Goal: Navigation & Orientation: Find specific page/section

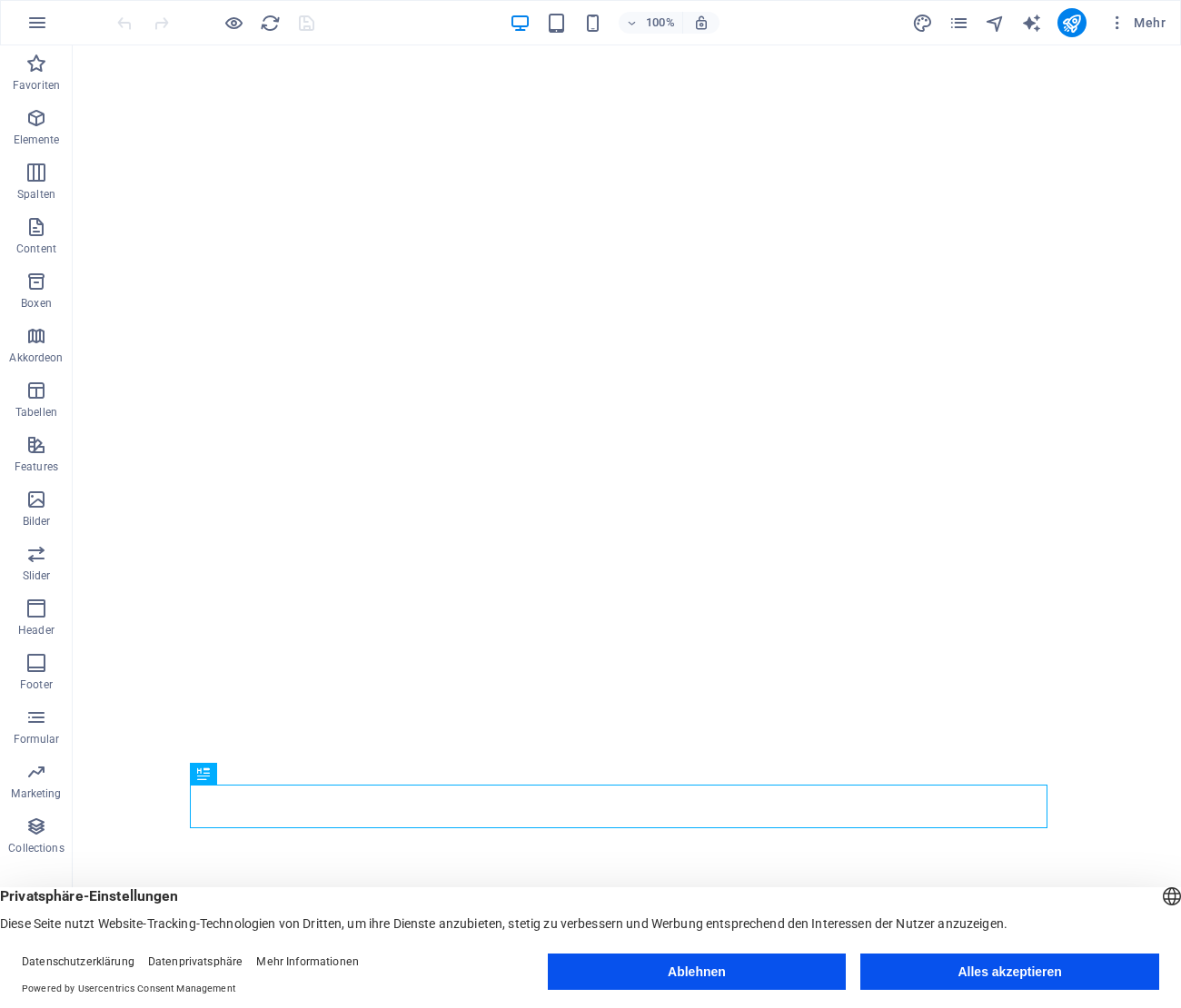
click at [1024, 967] on button "Alles akzeptieren" at bounding box center [1009, 972] width 299 height 37
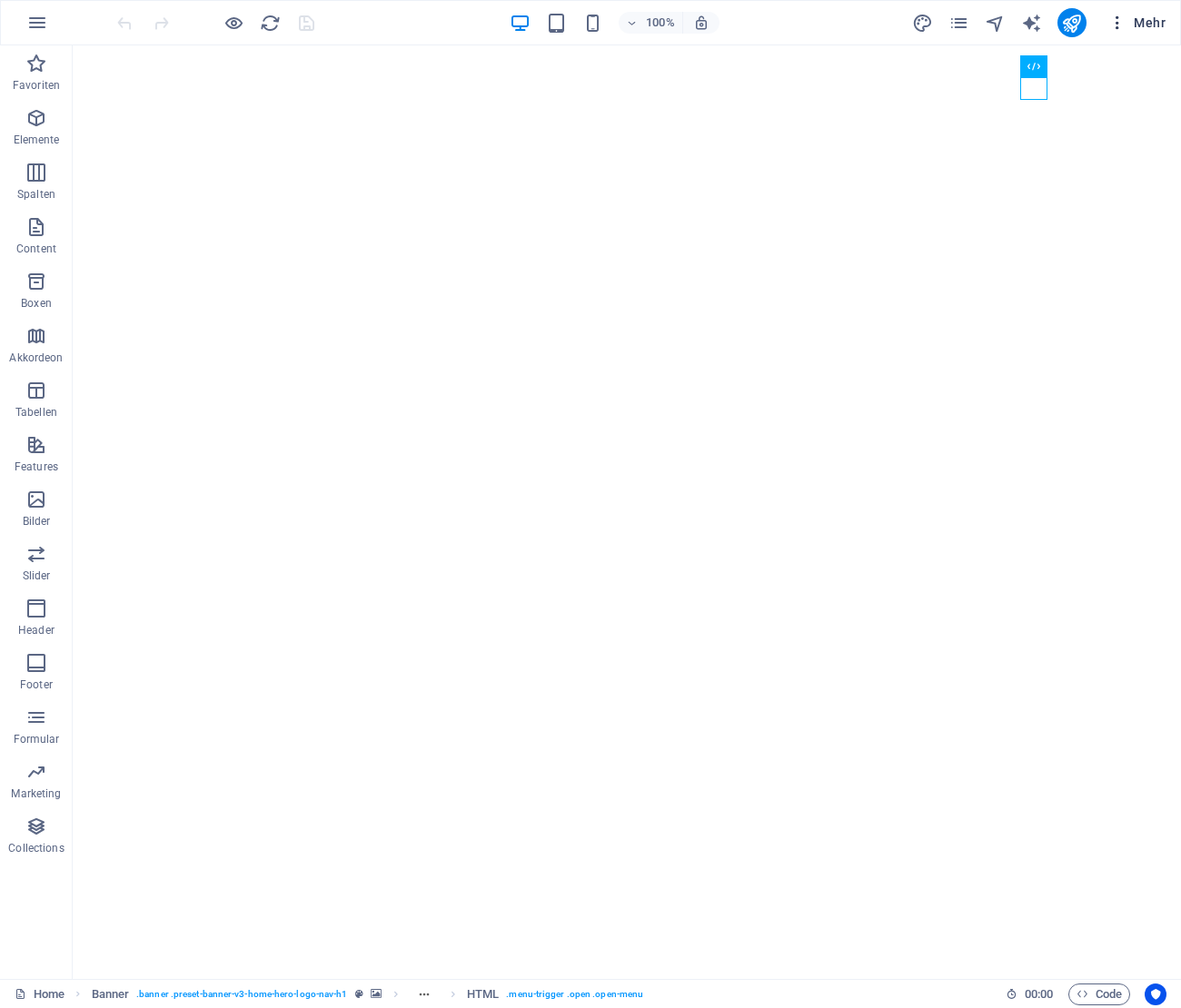
click at [1150, 17] on span "Mehr" at bounding box center [1137, 23] width 57 height 18
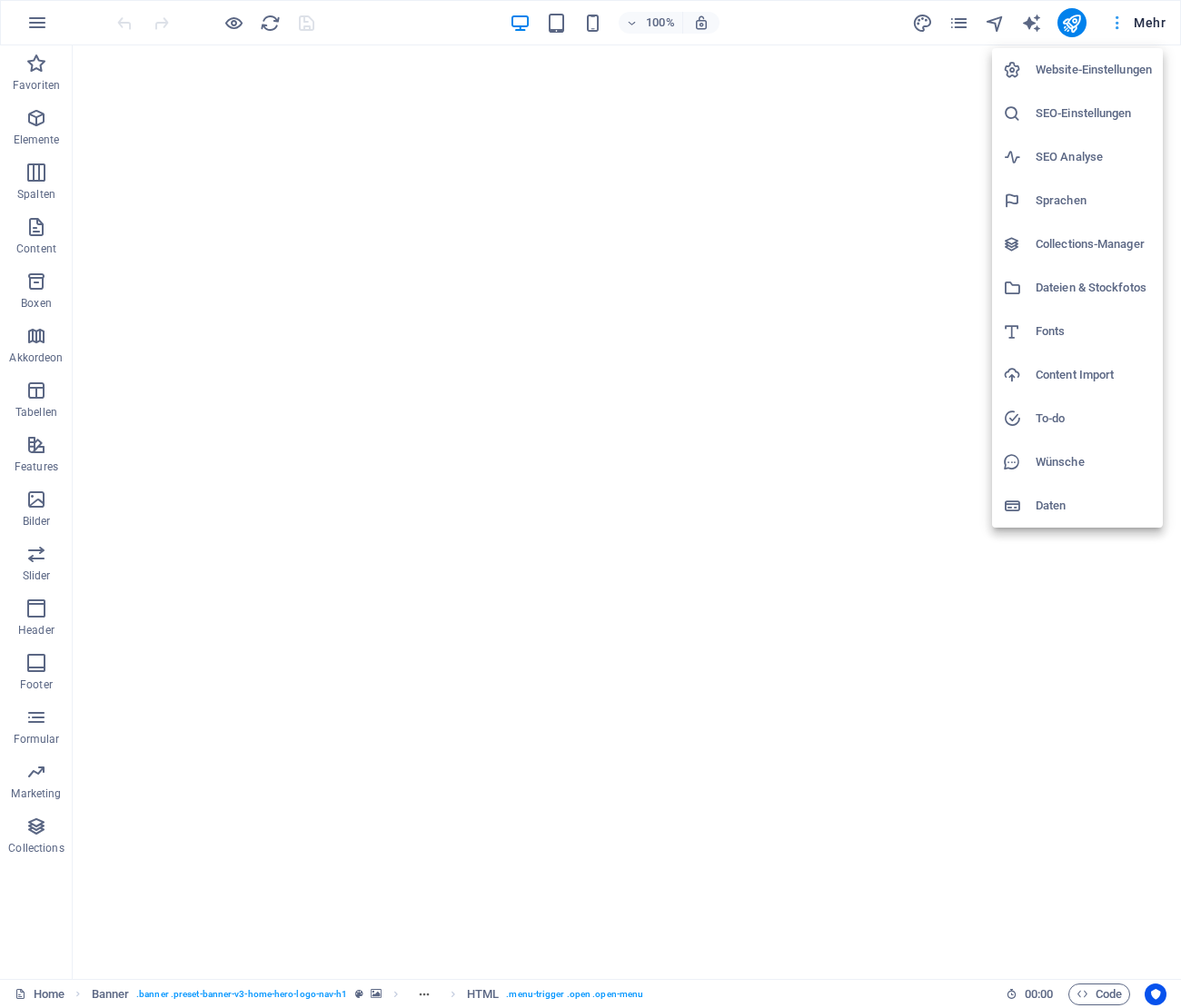
click at [1150, 17] on div at bounding box center [590, 504] width 1181 height 1008
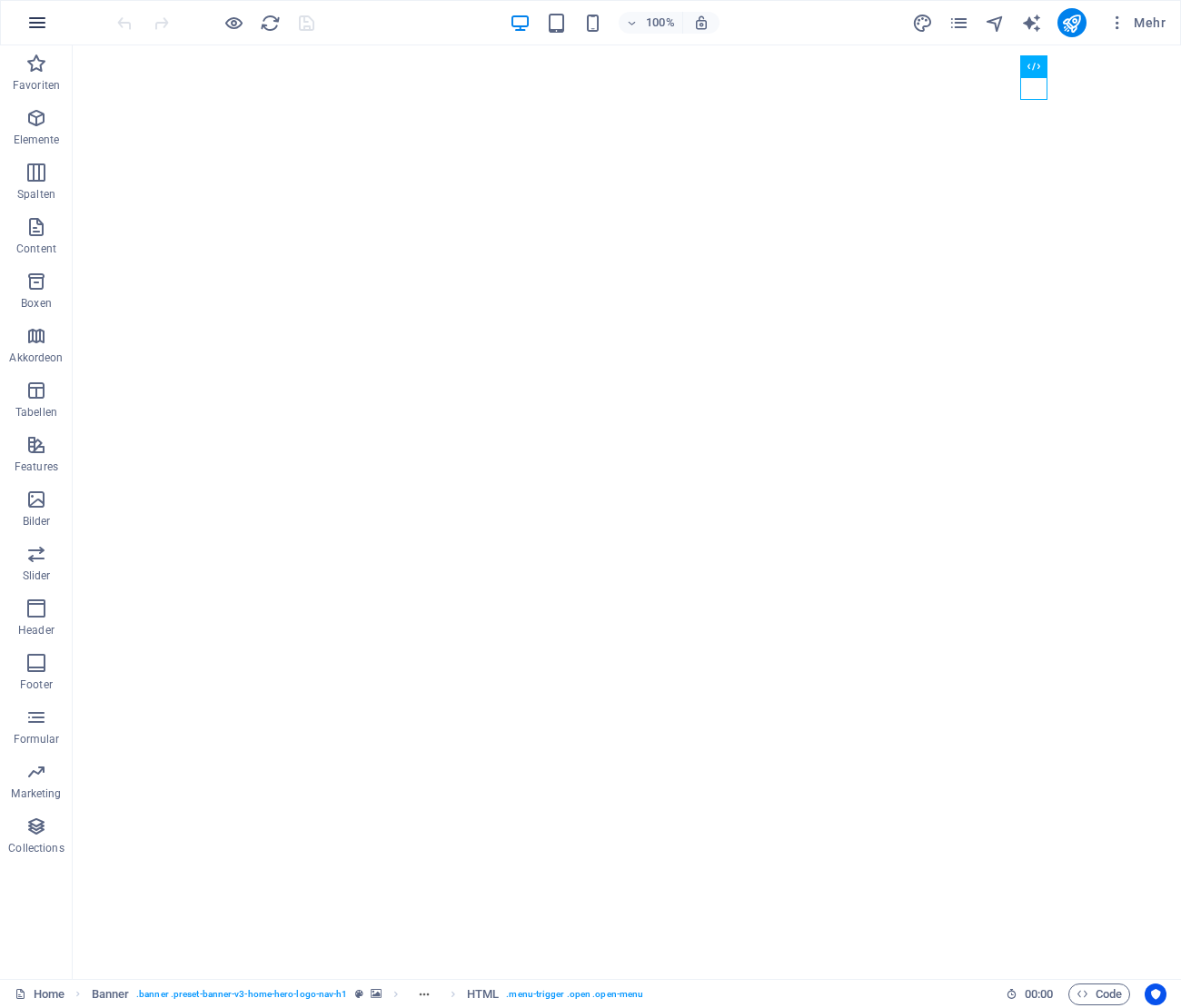
click at [17, 29] on button "button" at bounding box center [37, 22] width 43 height 43
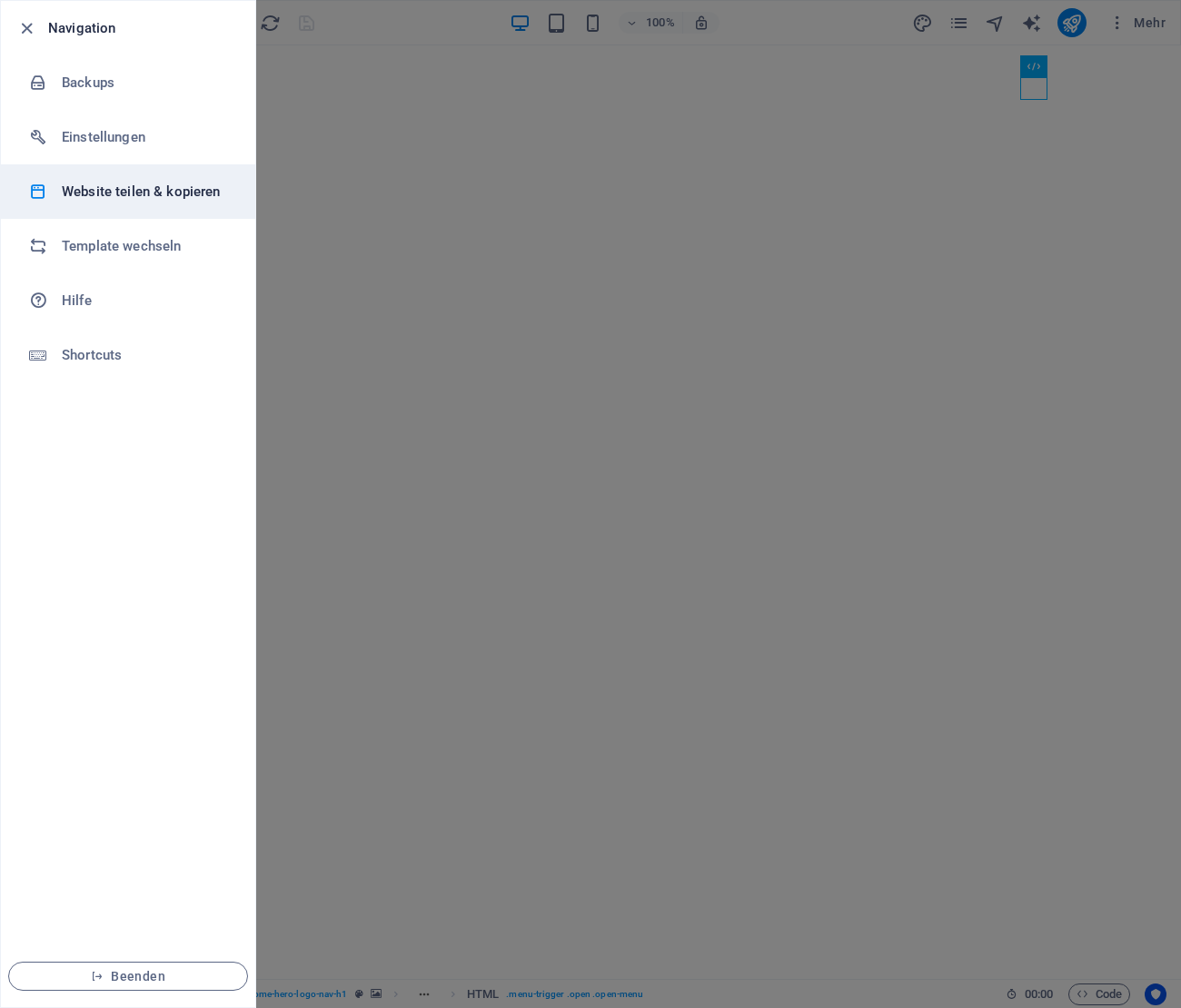
click at [135, 190] on h6 "Website teilen & kopieren" at bounding box center [145, 192] width 168 height 22
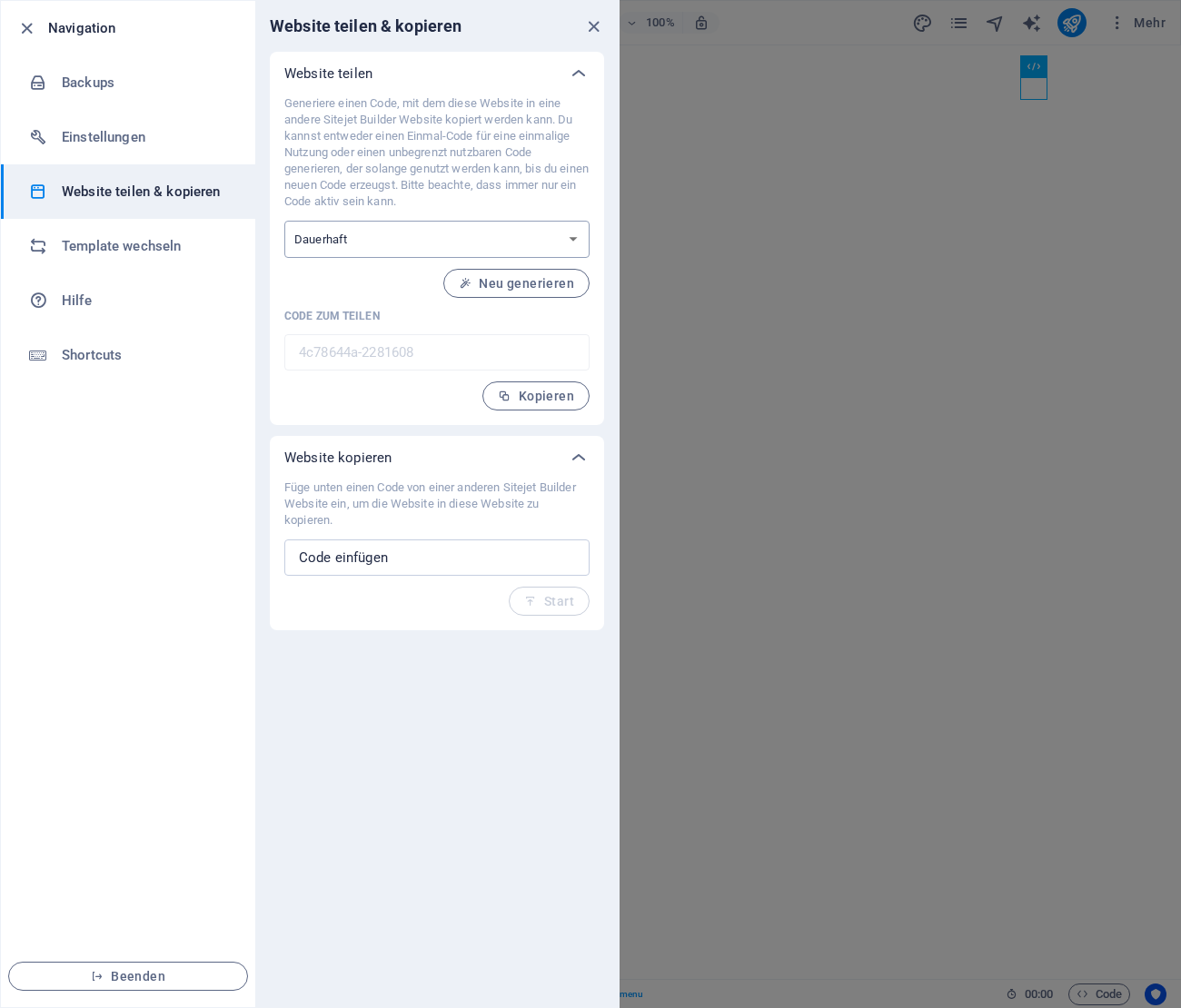
click at [284, 221] on select "Einmalig Dauerhaft" at bounding box center [437, 239] width 305 height 38
click at [432, 229] on select "Einmalig Dauerhaft" at bounding box center [437, 239] width 305 height 38
click at [121, 241] on h6 "Template wechseln" at bounding box center [145, 246] width 168 height 22
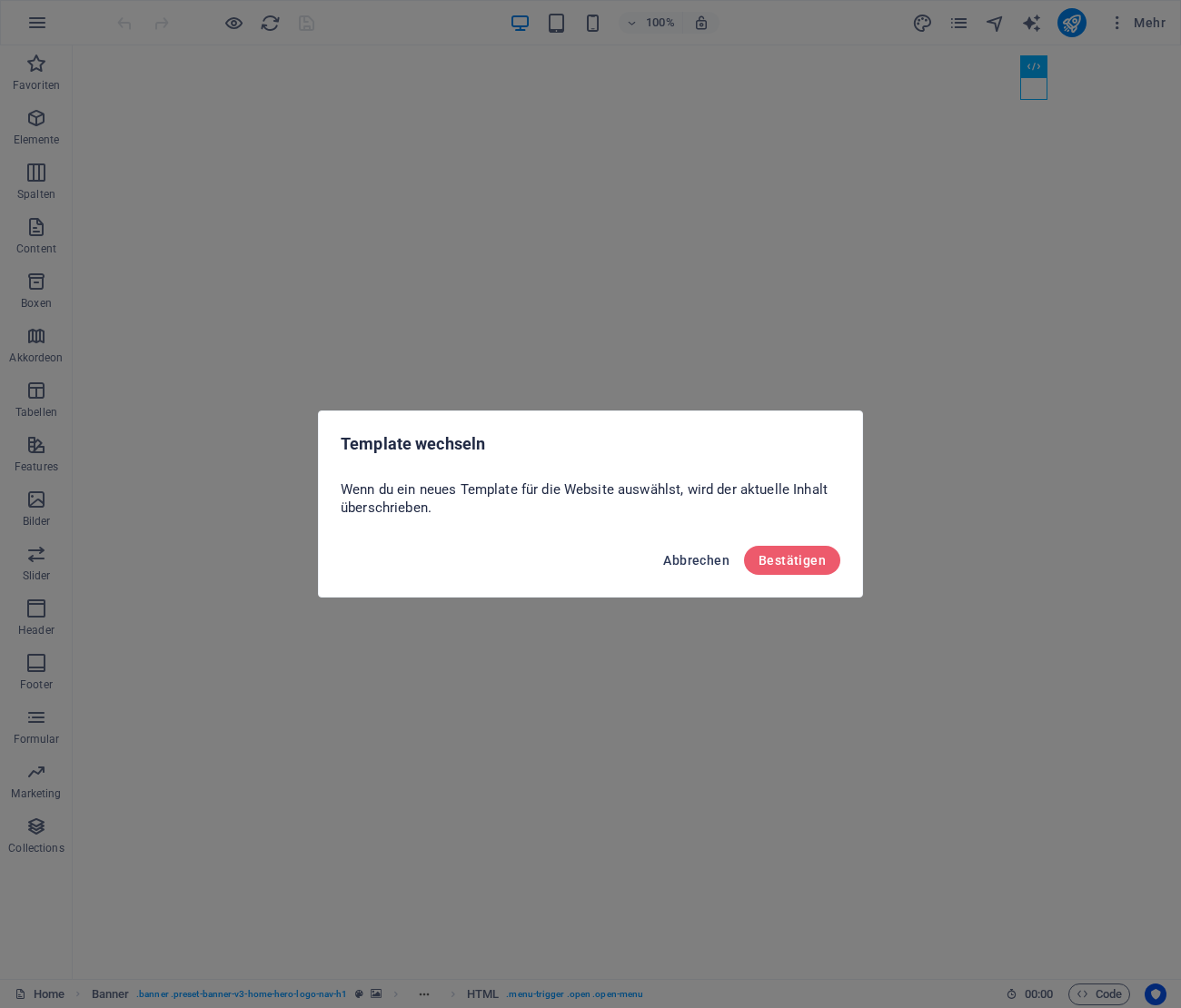
click at [708, 553] on span "Abbrechen" at bounding box center [697, 561] width 66 height 15
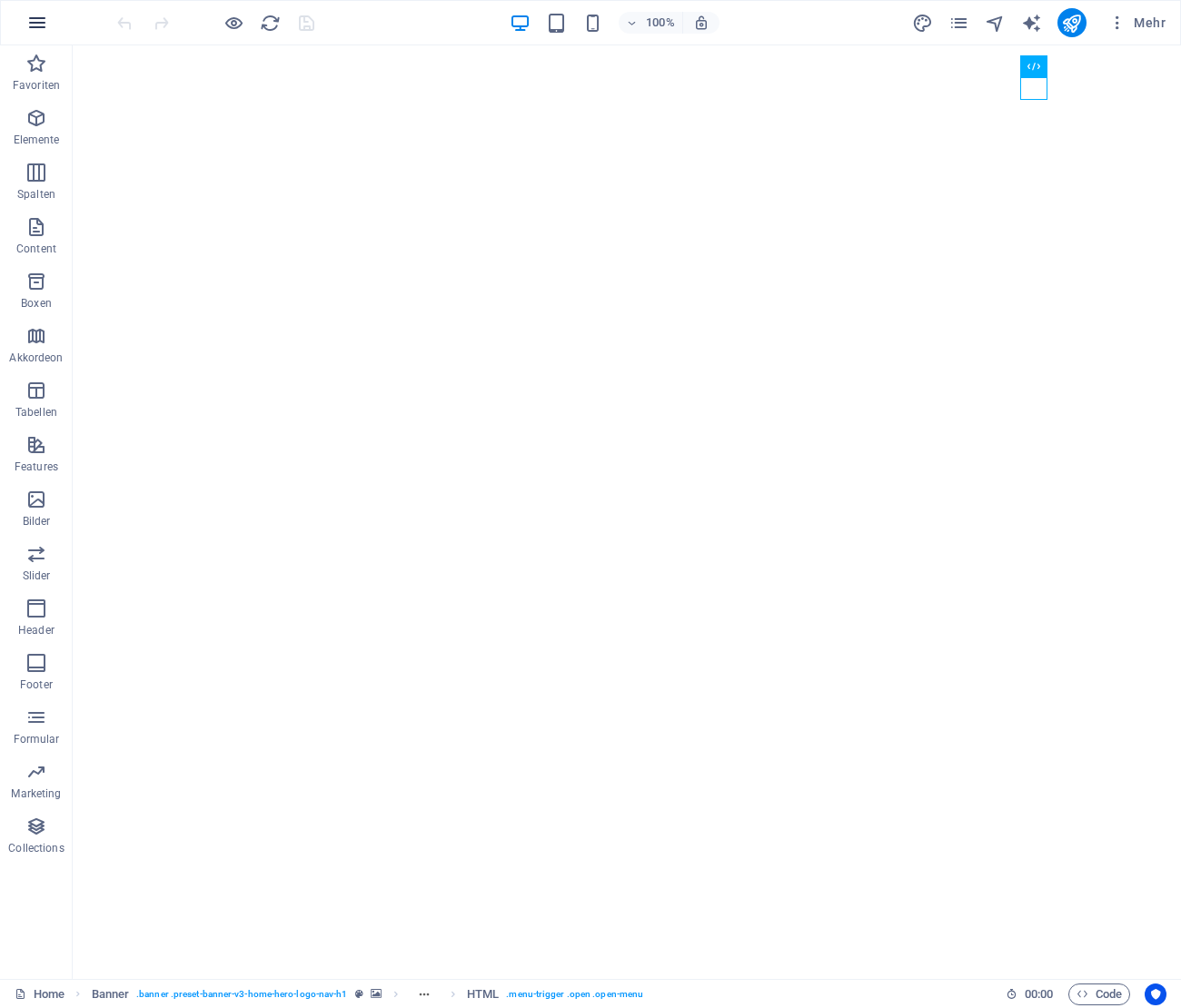
click at [50, 18] on button "button" at bounding box center [37, 22] width 43 height 43
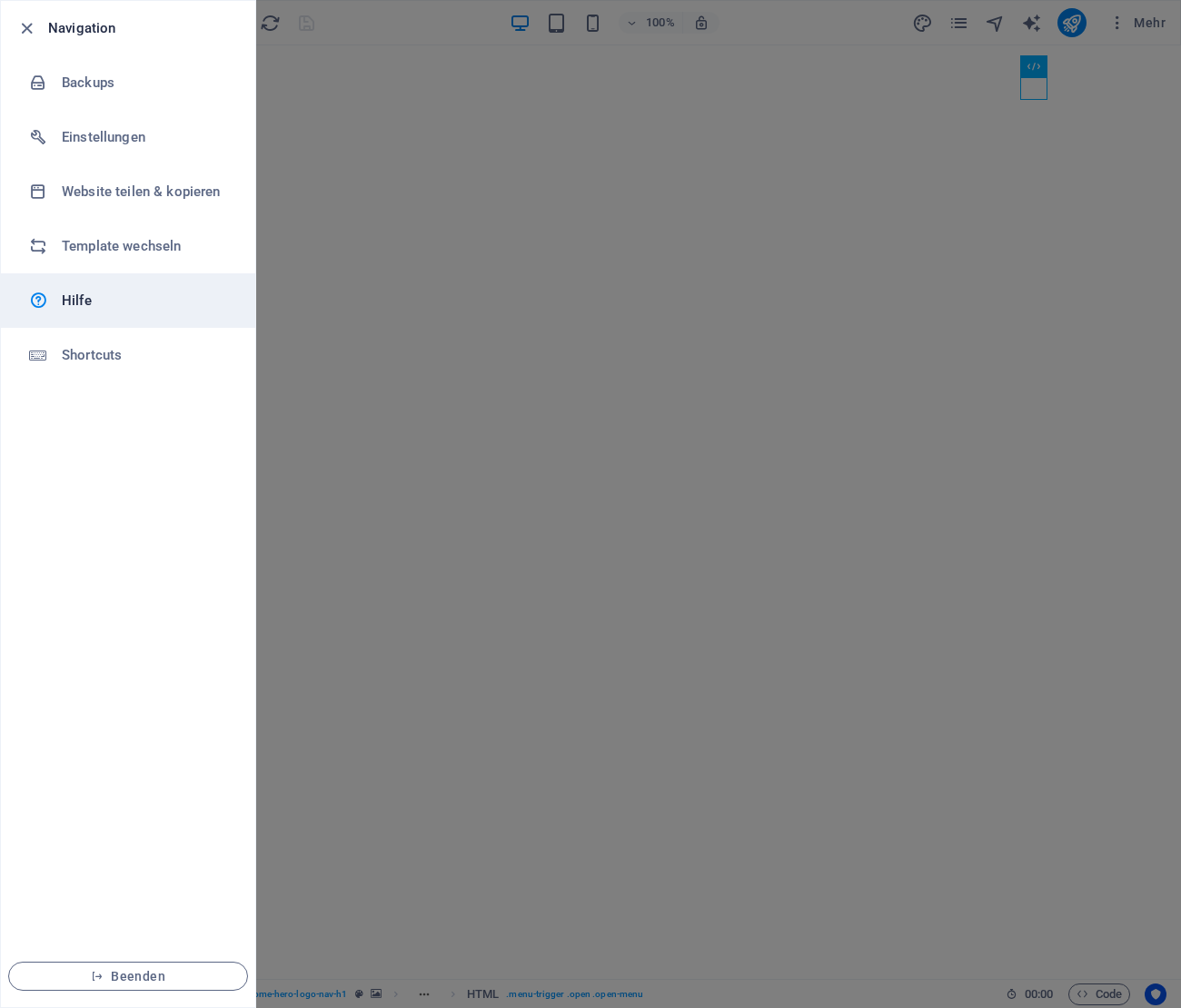
click at [129, 290] on h6 "Hilfe" at bounding box center [145, 300] width 168 height 22
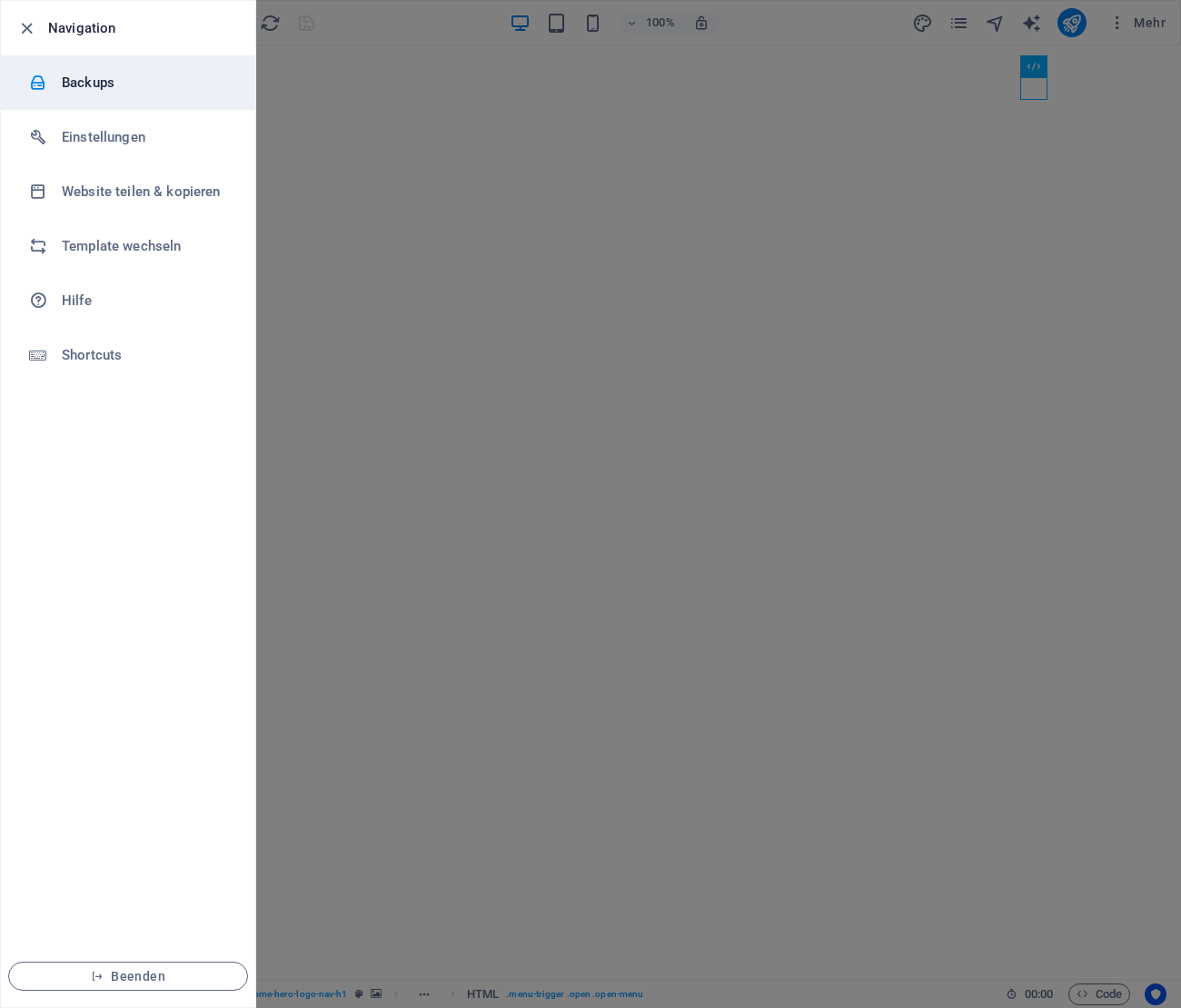
click at [170, 74] on h6 "Backups" at bounding box center [145, 83] width 168 height 22
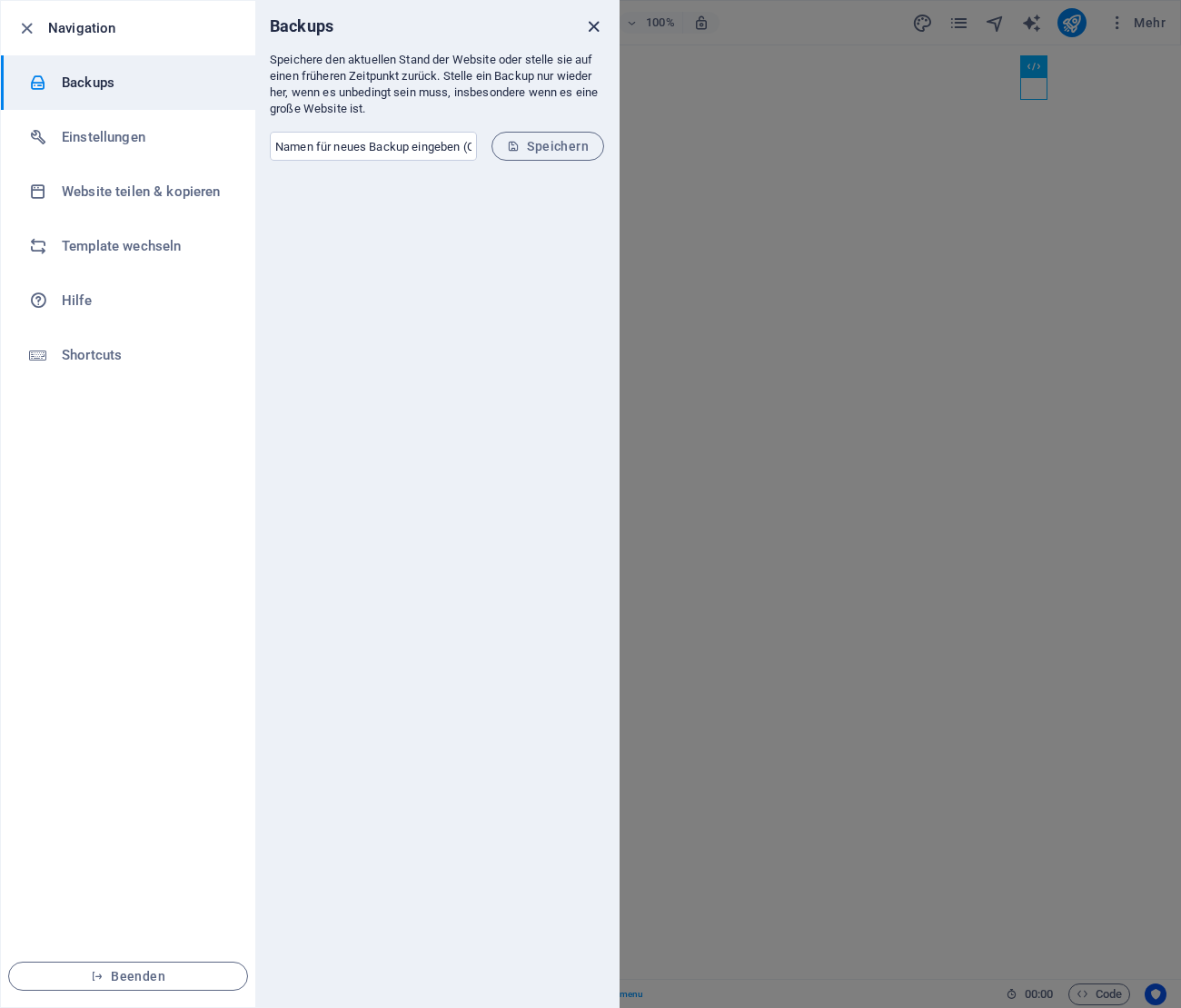
click at [596, 28] on icon "close" at bounding box center [594, 27] width 21 height 21
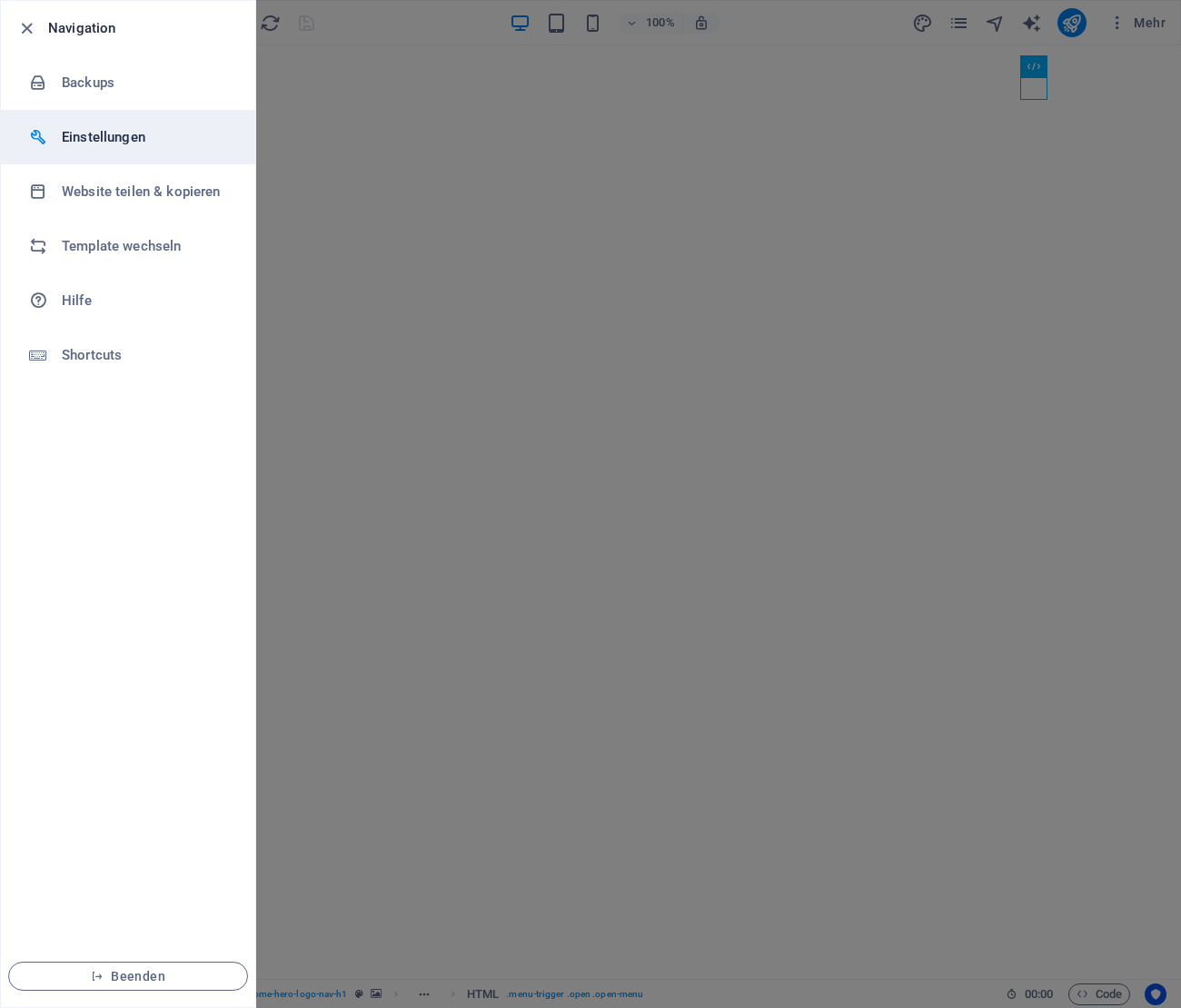
click at [120, 143] on h6 "Einstellungen" at bounding box center [145, 137] width 168 height 22
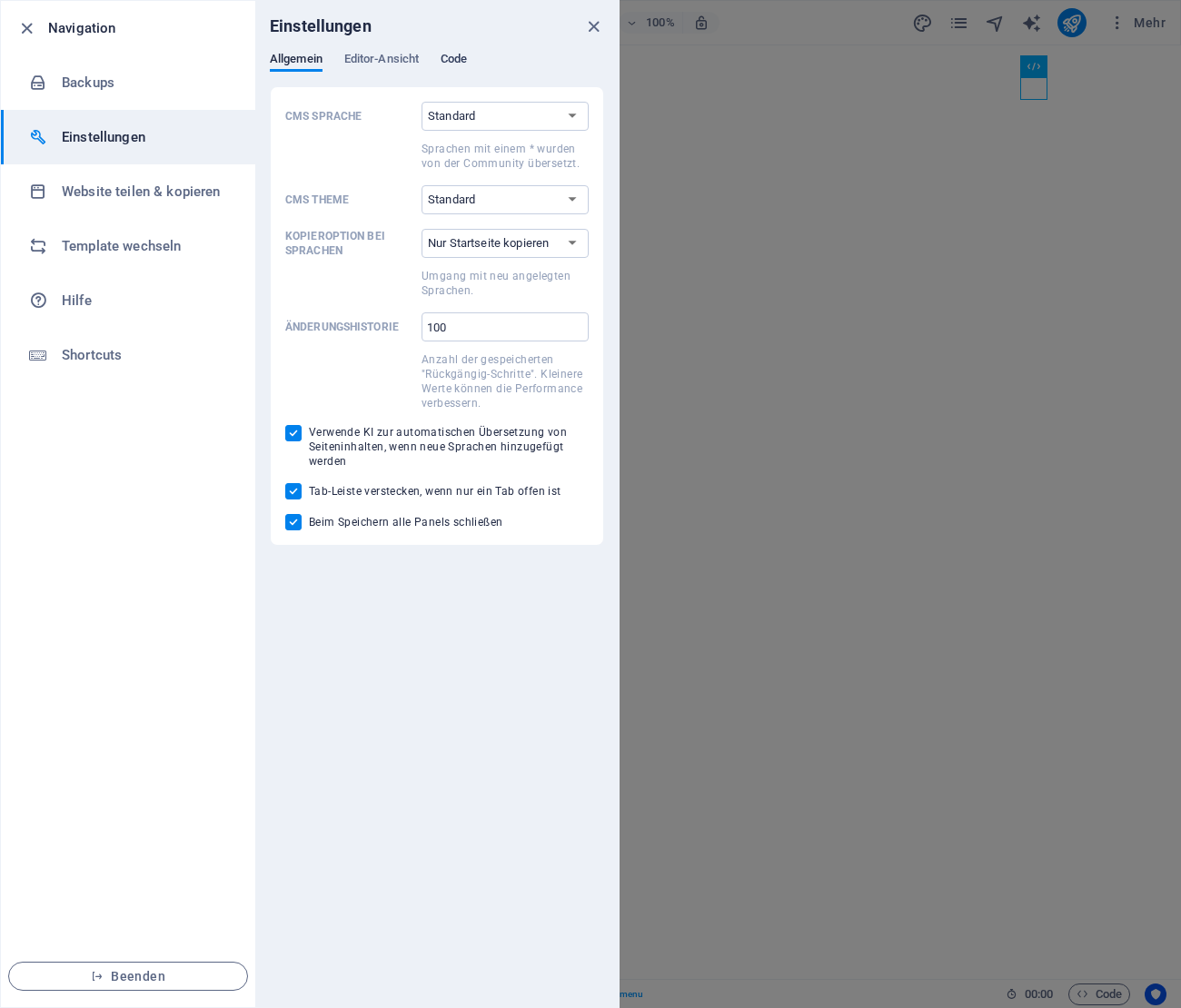
click at [463, 54] on span "Code" at bounding box center [454, 61] width 27 height 26
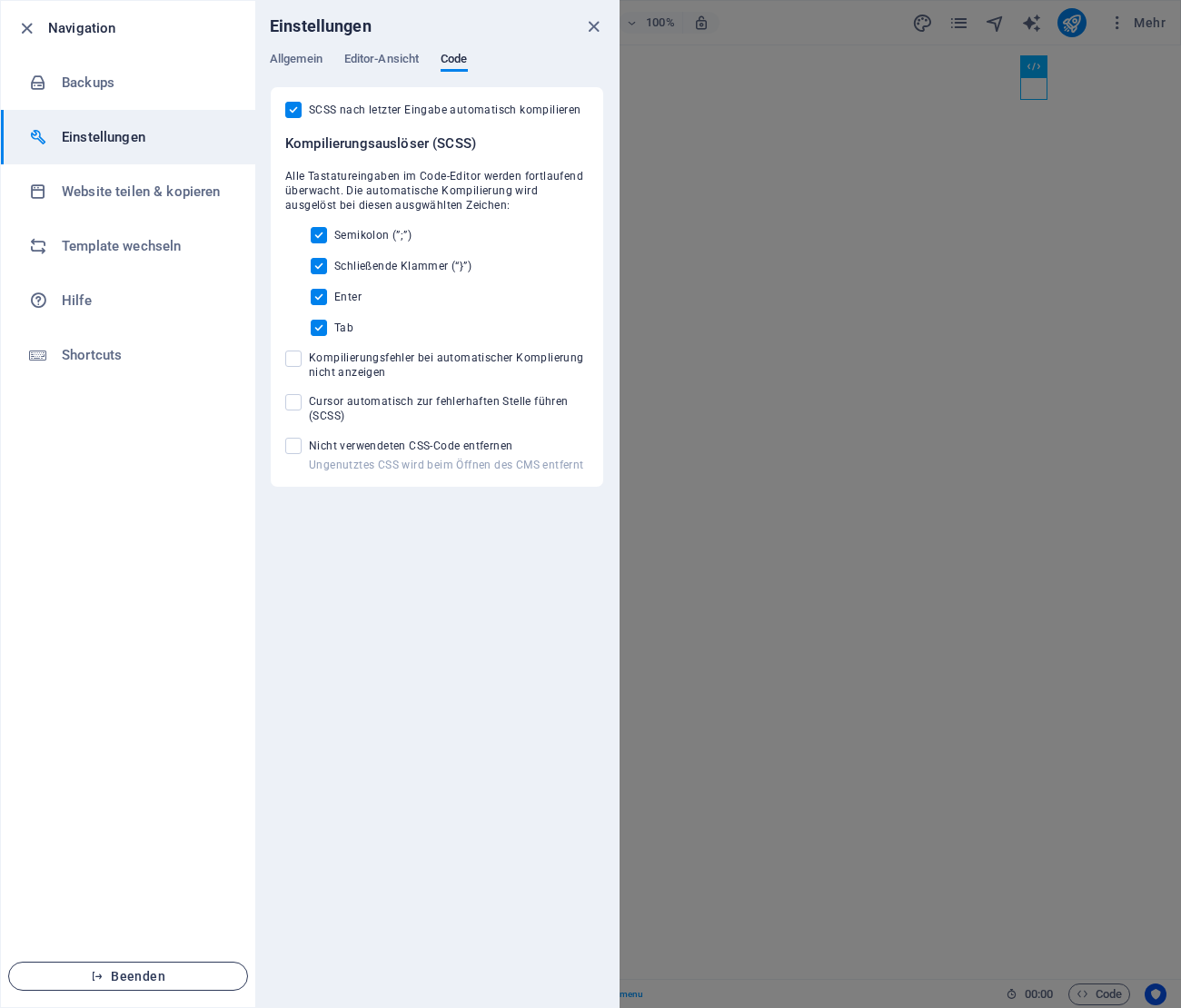
click at [166, 972] on span "Beenden" at bounding box center [128, 977] width 209 height 15
